Goal: Check status: Check status

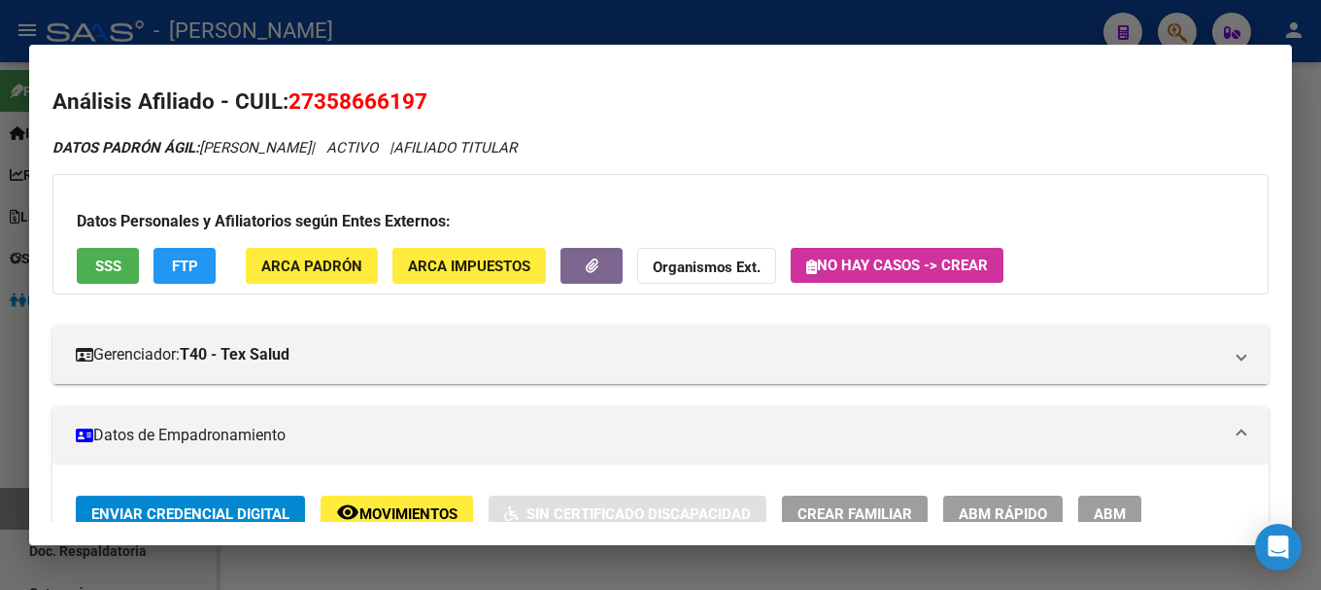
click at [482, 32] on div at bounding box center [660, 295] width 1321 height 590
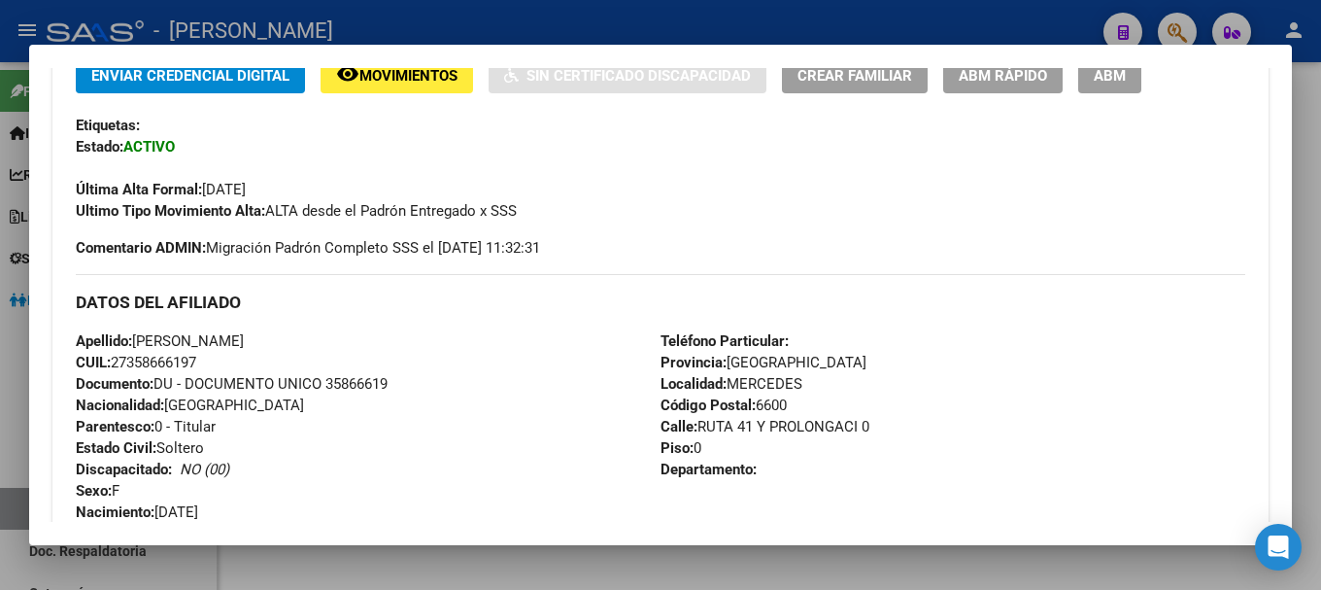
click at [482, 32] on div at bounding box center [660, 295] width 1321 height 590
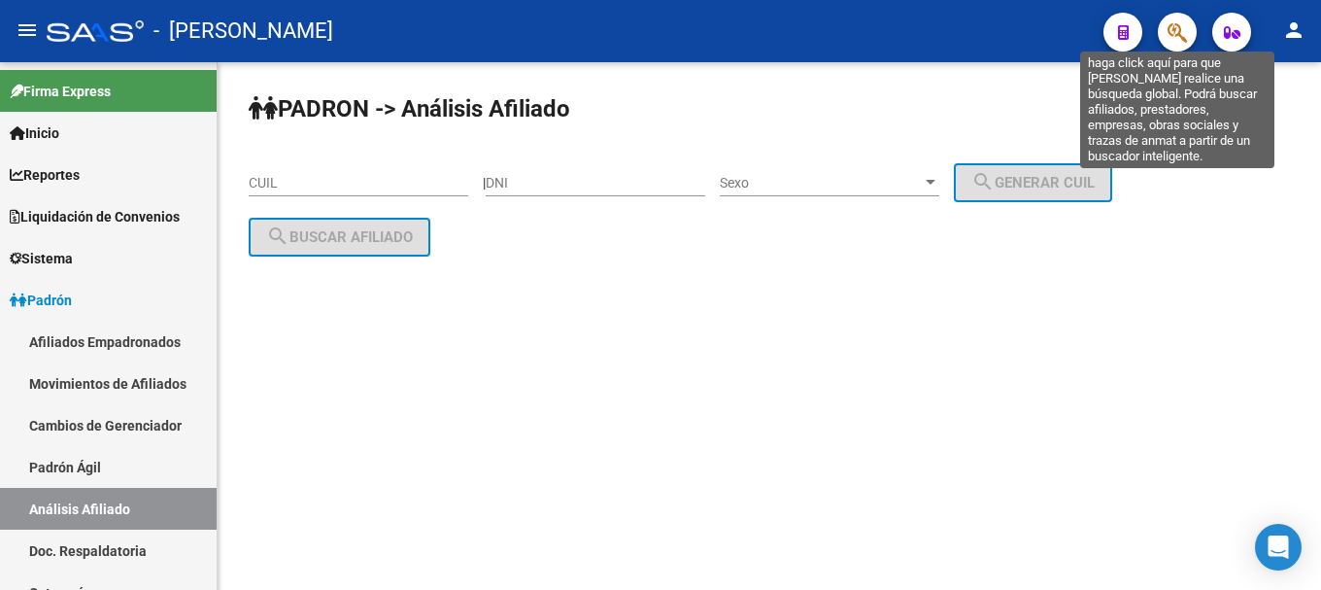
click at [1180, 41] on icon "button" at bounding box center [1177, 32] width 19 height 22
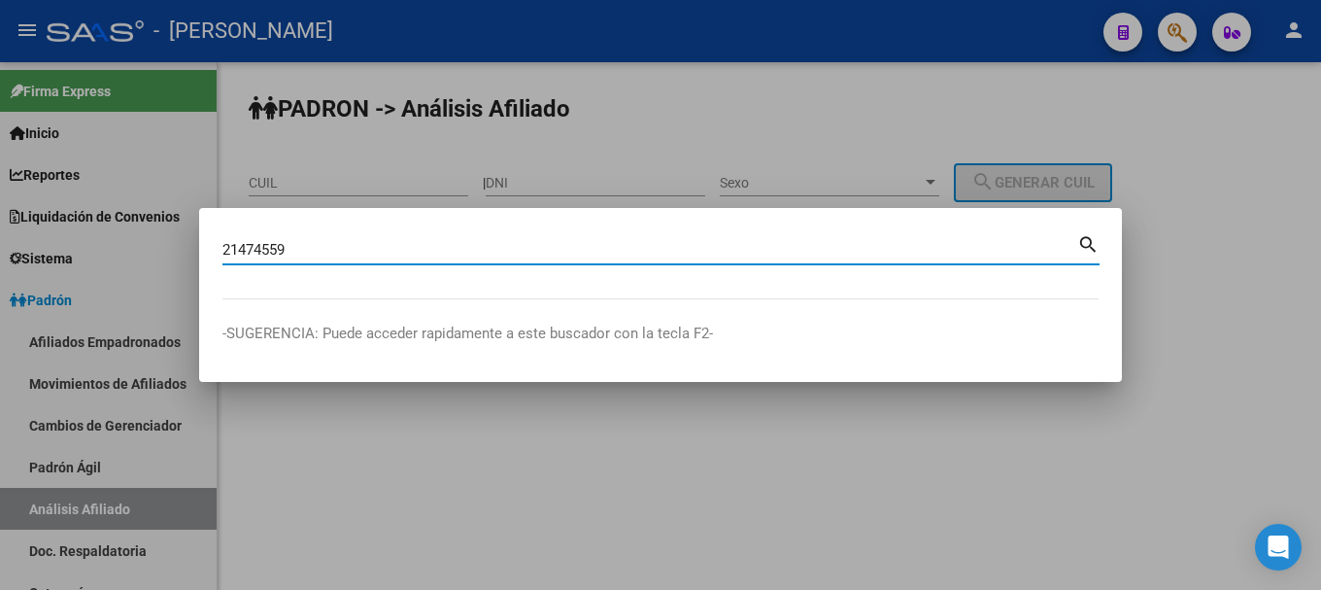
type input "21474559"
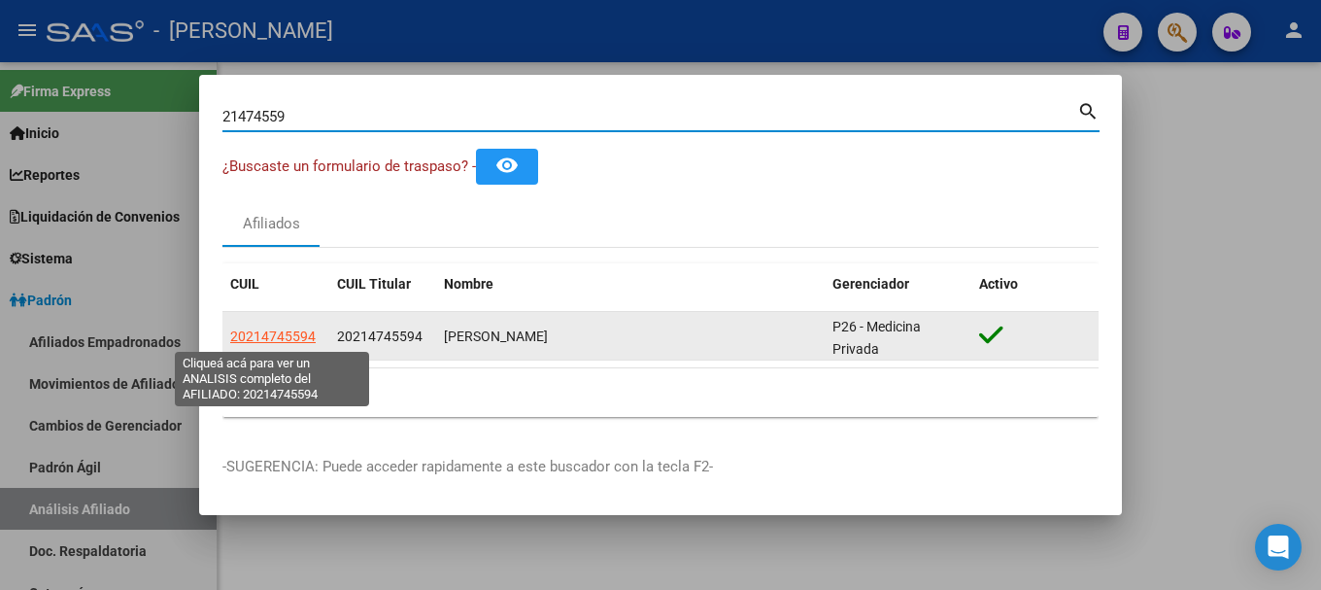
click at [268, 330] on span "20214745594" at bounding box center [272, 336] width 85 height 16
type textarea "20214745594"
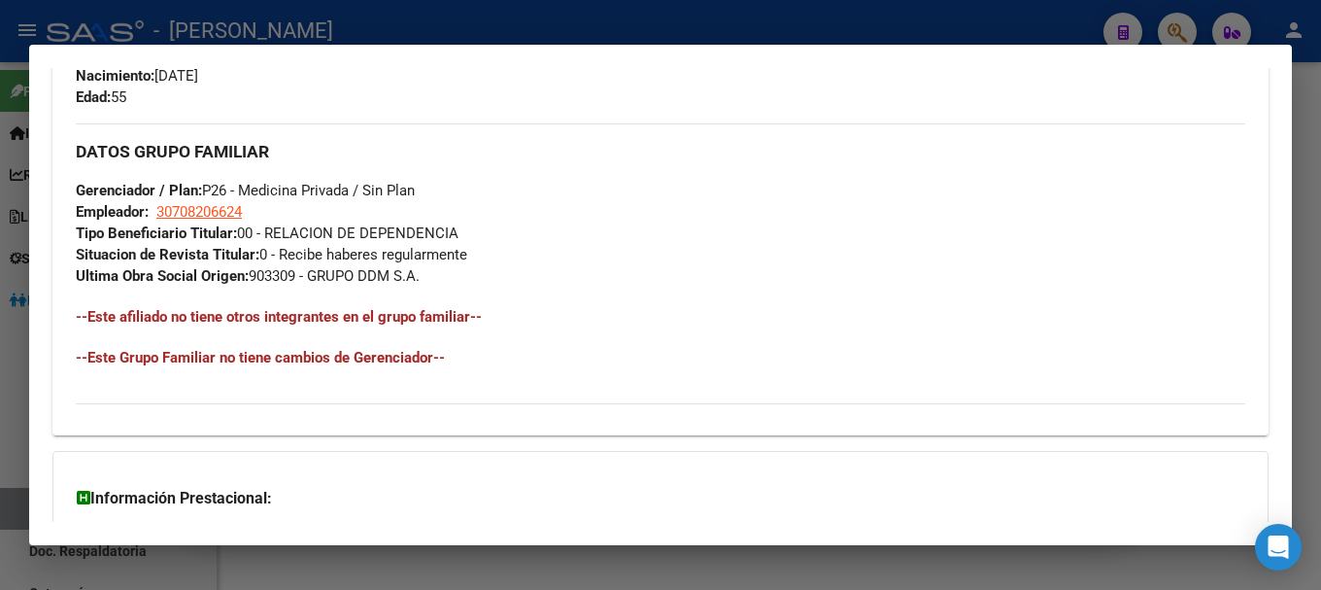
scroll to position [1093, 0]
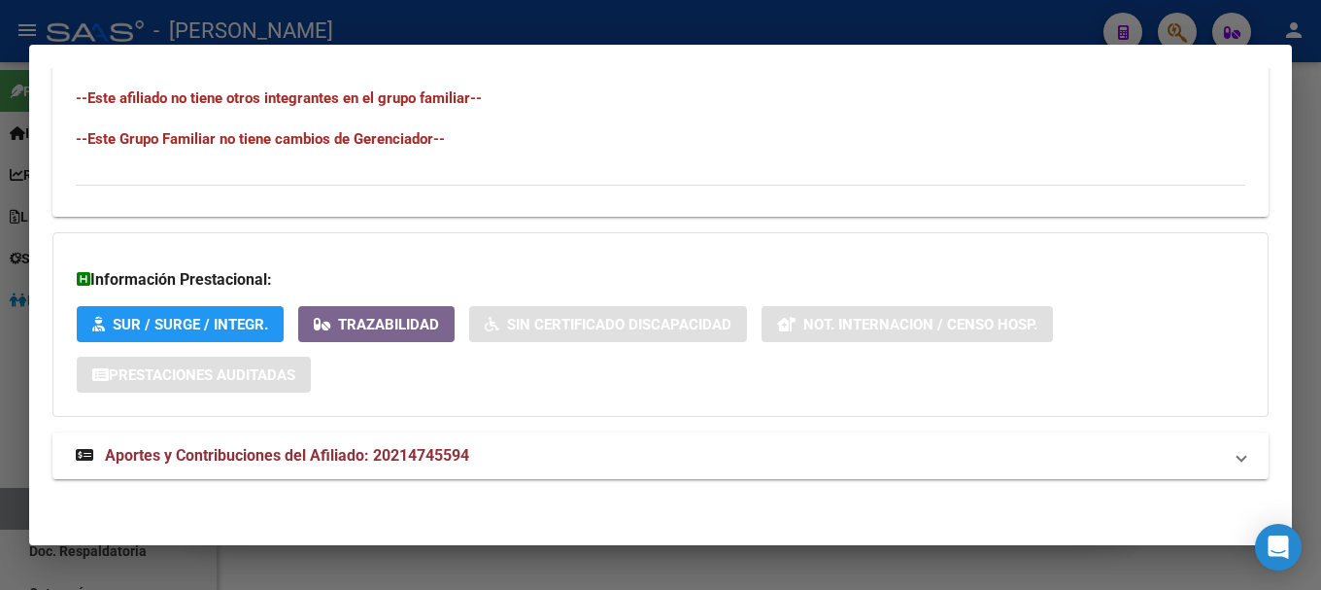
click at [440, 447] on span "Aportes y Contribuciones del Afiliado: 20214745594" at bounding box center [287, 455] width 364 height 18
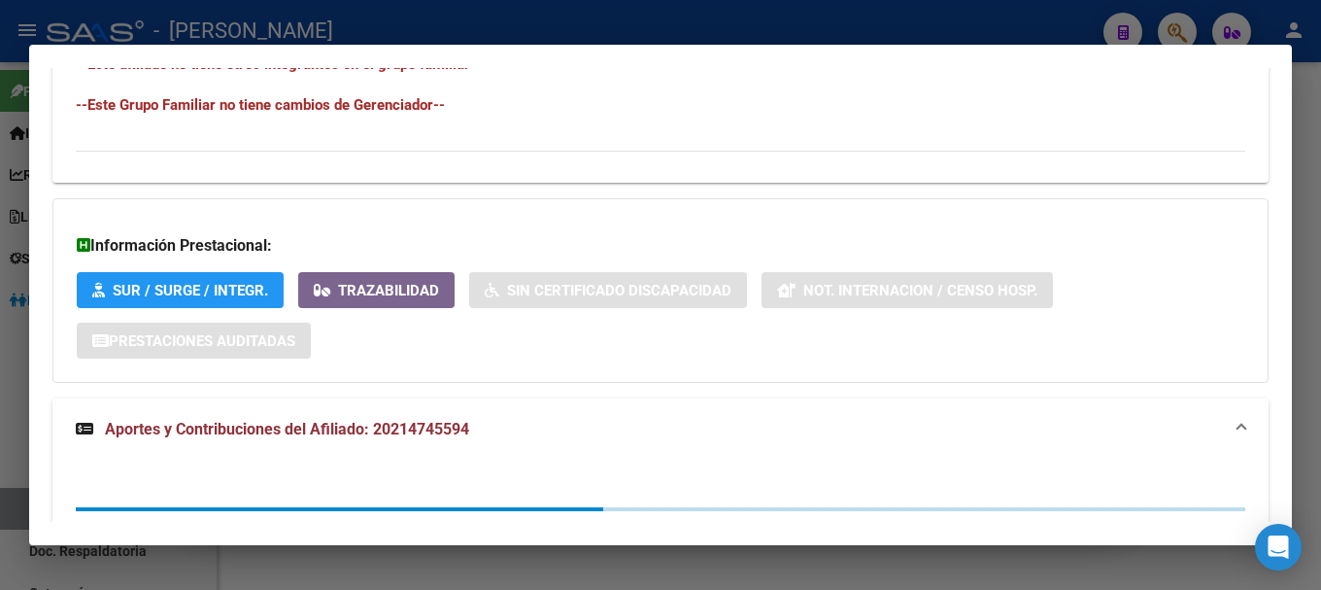
scroll to position [1208, 0]
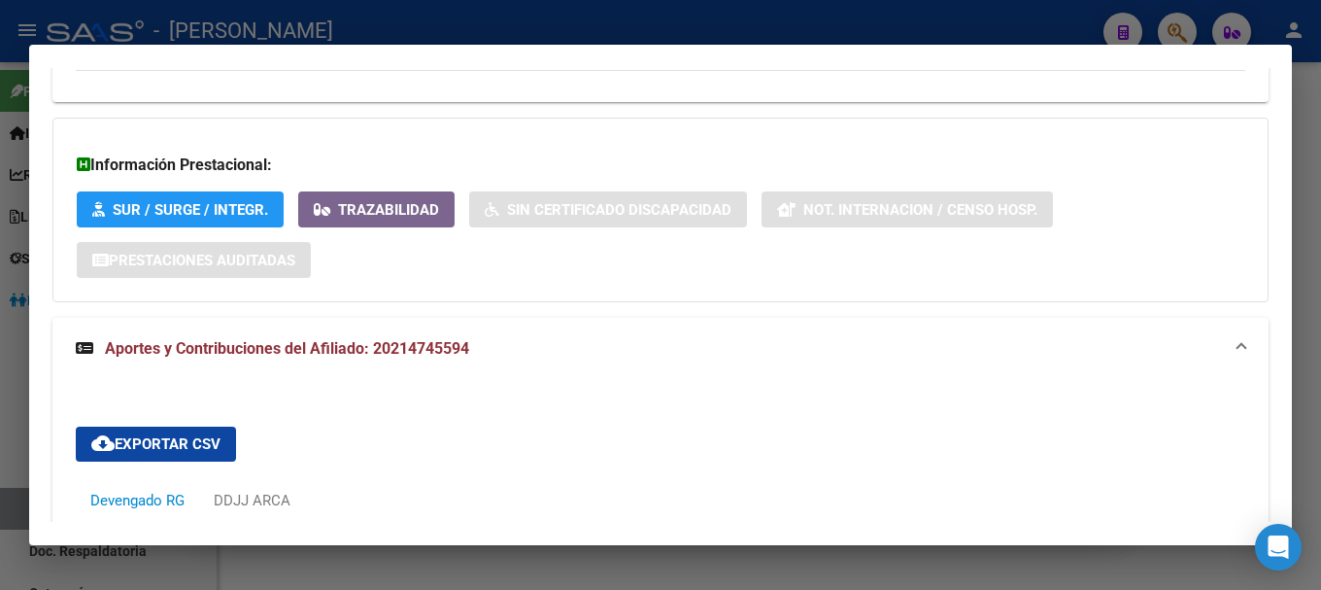
click at [452, 361] on mat-expansion-panel-header "Aportes y Contribuciones del Afiliado: 20214745594" at bounding box center [660, 349] width 1216 height 62
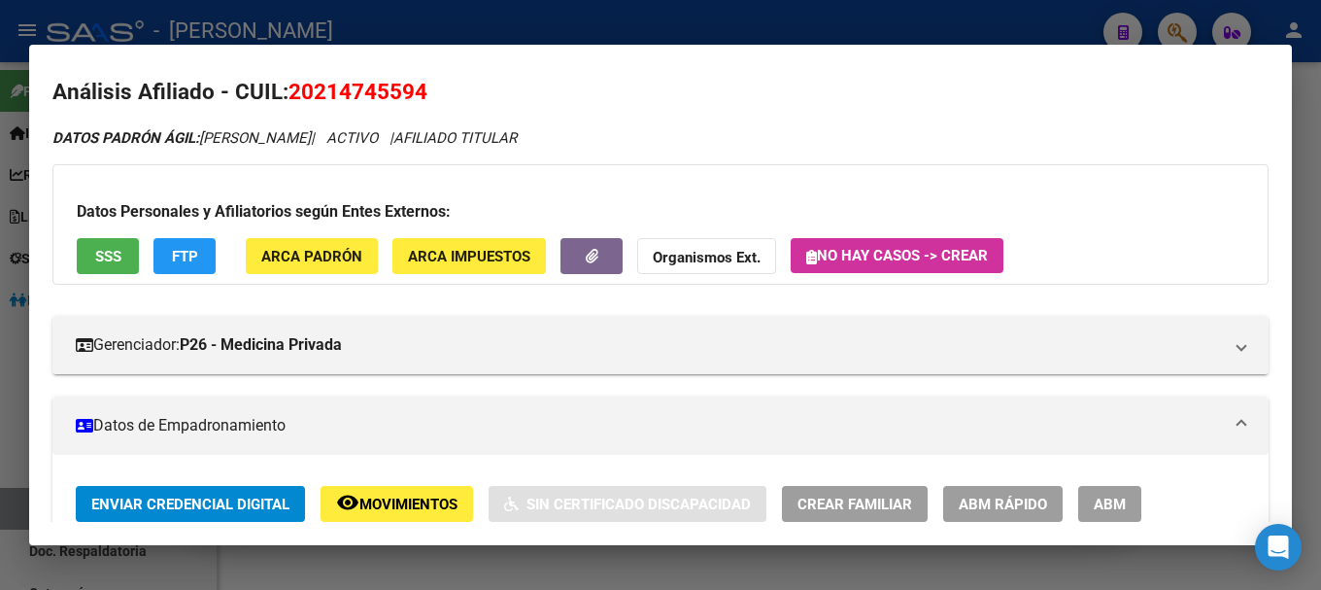
scroll to position [0, 0]
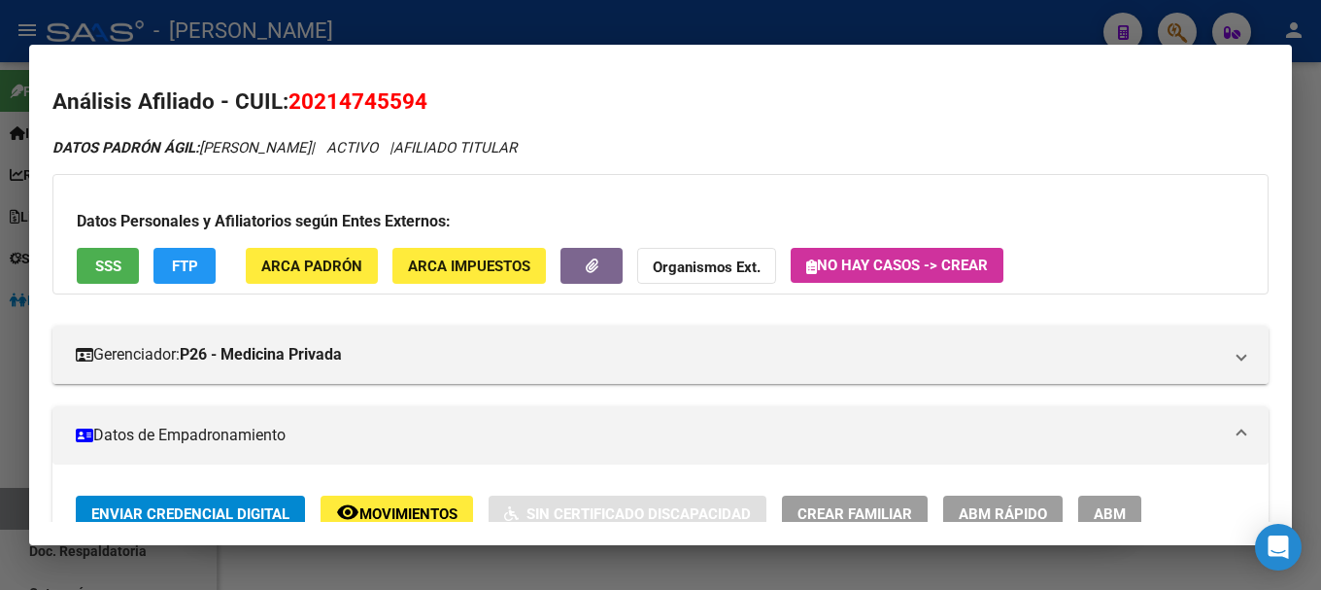
click at [726, 573] on div at bounding box center [660, 295] width 1321 height 590
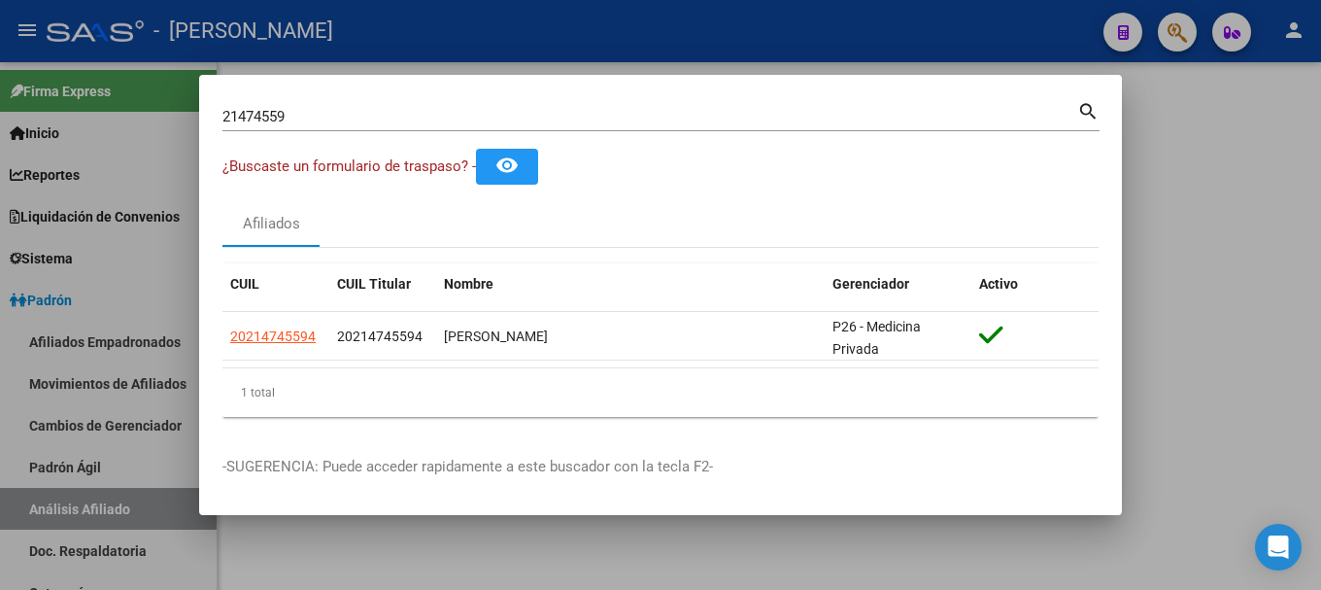
click at [726, 573] on div at bounding box center [660, 295] width 1321 height 590
